Goal: Task Accomplishment & Management: Manage account settings

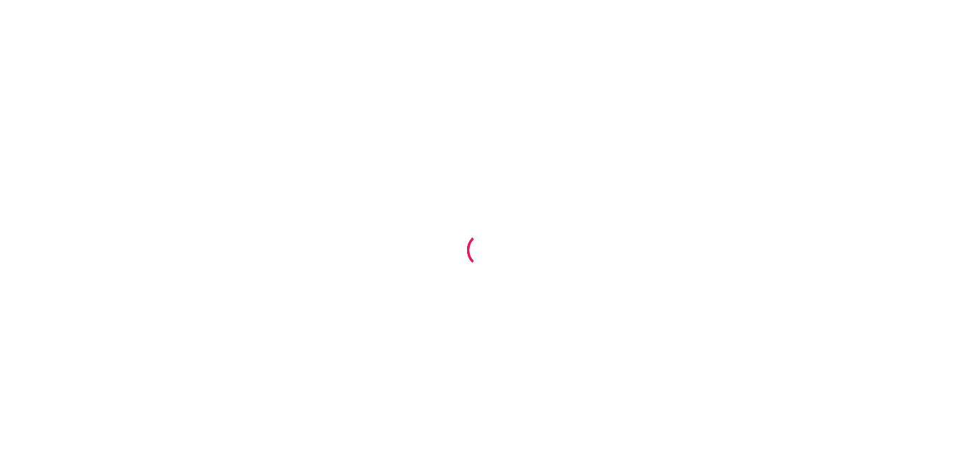
click at [495, 95] on div at bounding box center [490, 230] width 980 height 460
